Goal: Information Seeking & Learning: Check status

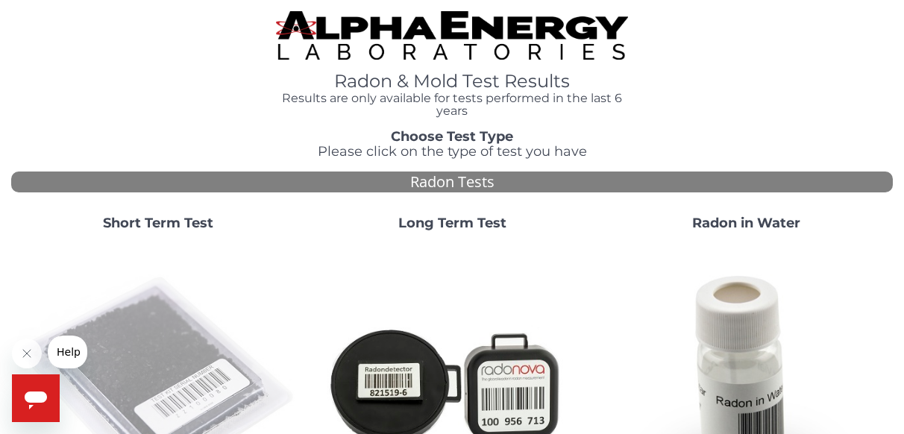
click at [131, 347] on img at bounding box center [158, 384] width 282 height 282
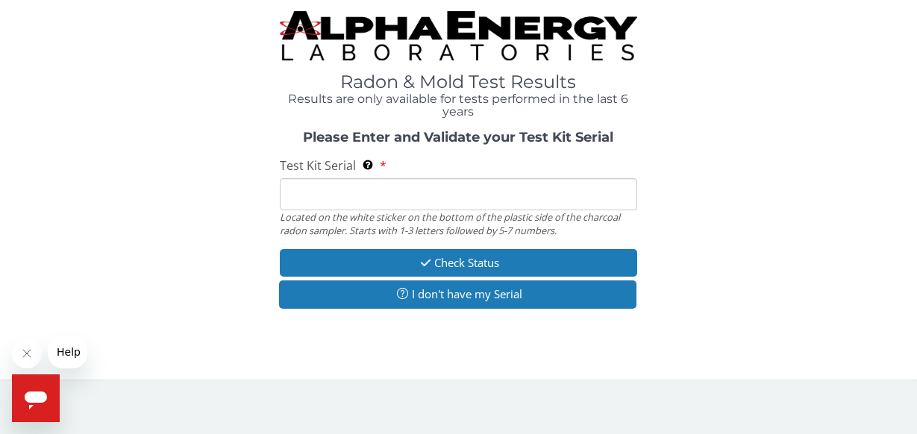
click at [345, 189] on input "Test Kit Serial Located on the white sticker on the bottom of the plastic side …" at bounding box center [459, 194] width 358 height 32
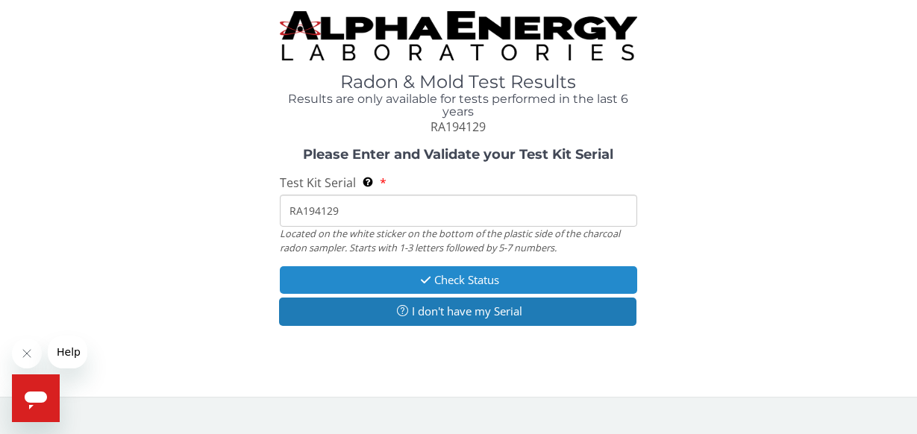
click at [375, 280] on button "Check Status" at bounding box center [459, 280] width 358 height 28
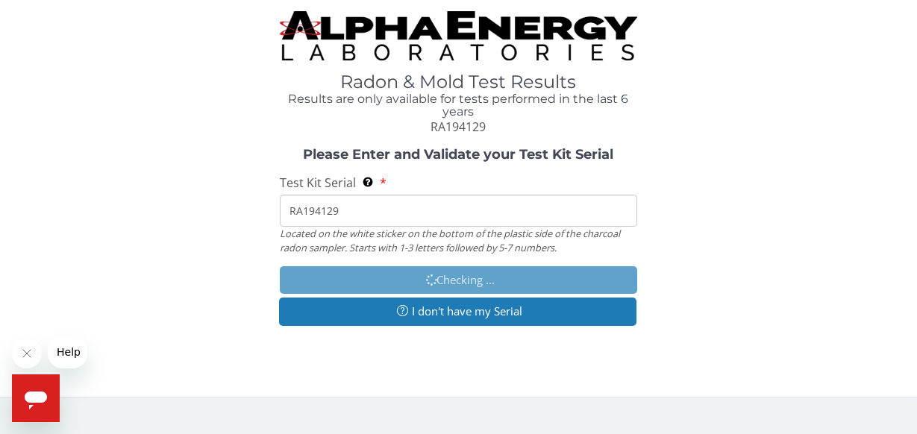
click at [349, 210] on input "RA194129" at bounding box center [459, 211] width 358 height 32
type input "R"
click at [351, 213] on input "FE455510" at bounding box center [459, 211] width 358 height 32
type input "F"
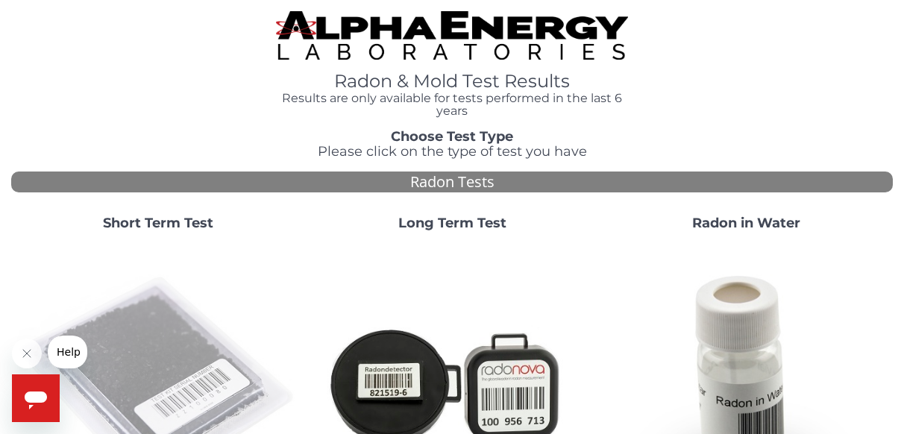
click at [139, 345] on img at bounding box center [158, 384] width 282 height 282
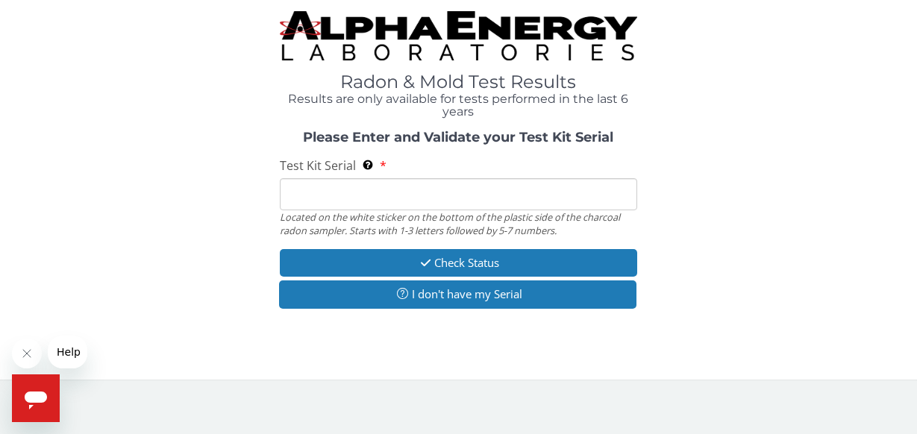
click at [329, 191] on input "Test Kit Serial Located on the white sticker on the bottom of the plastic side …" at bounding box center [459, 194] width 358 height 32
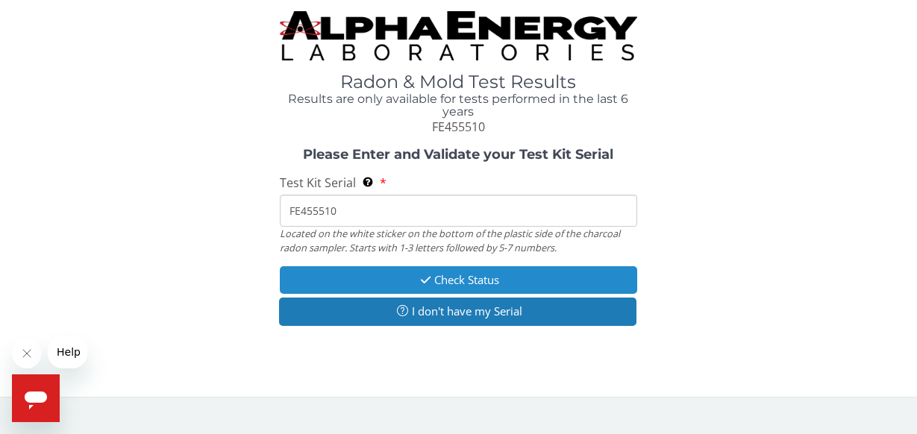
click at [389, 268] on button "Check Status" at bounding box center [459, 280] width 358 height 28
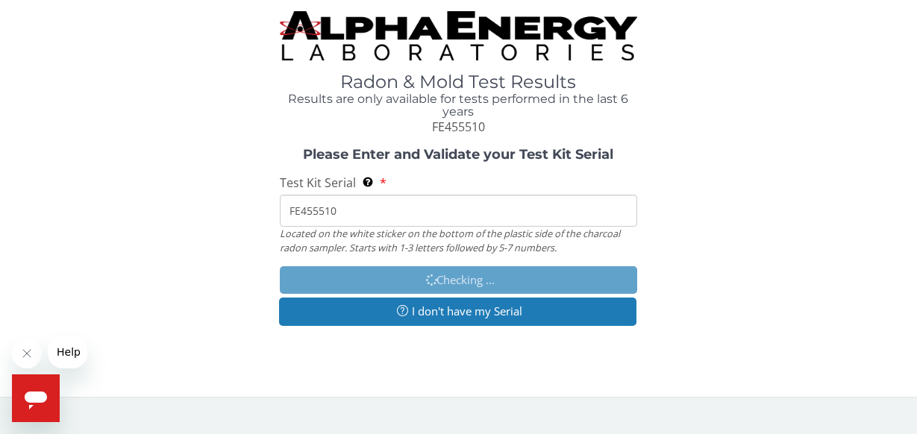
click at [349, 207] on input "FE455510" at bounding box center [459, 211] width 358 height 32
type input "F"
